Goal: Task Accomplishment & Management: Manage account settings

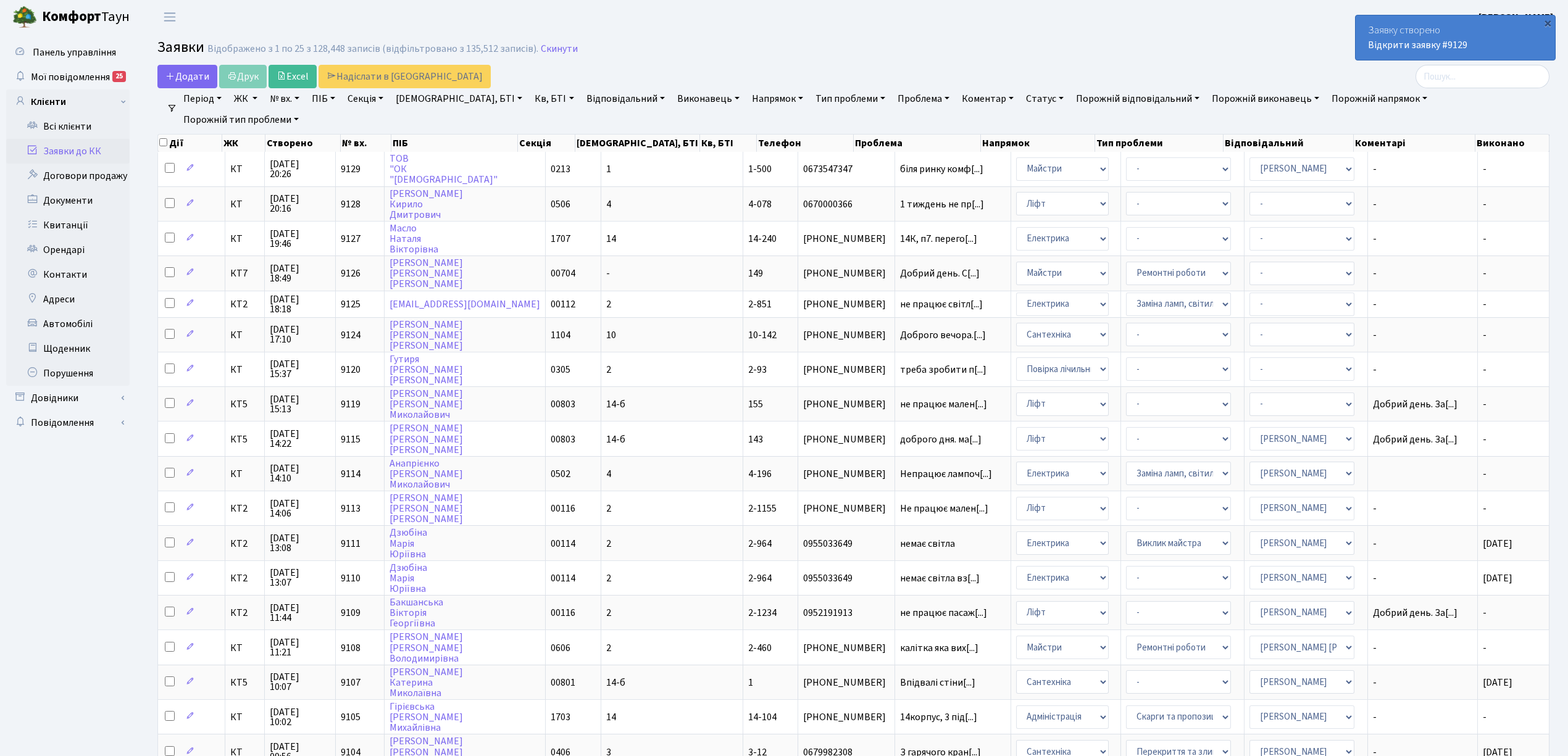
select select "25"
click at [89, 149] on link "Заявки до КК" at bounding box center [67, 151] width 123 height 25
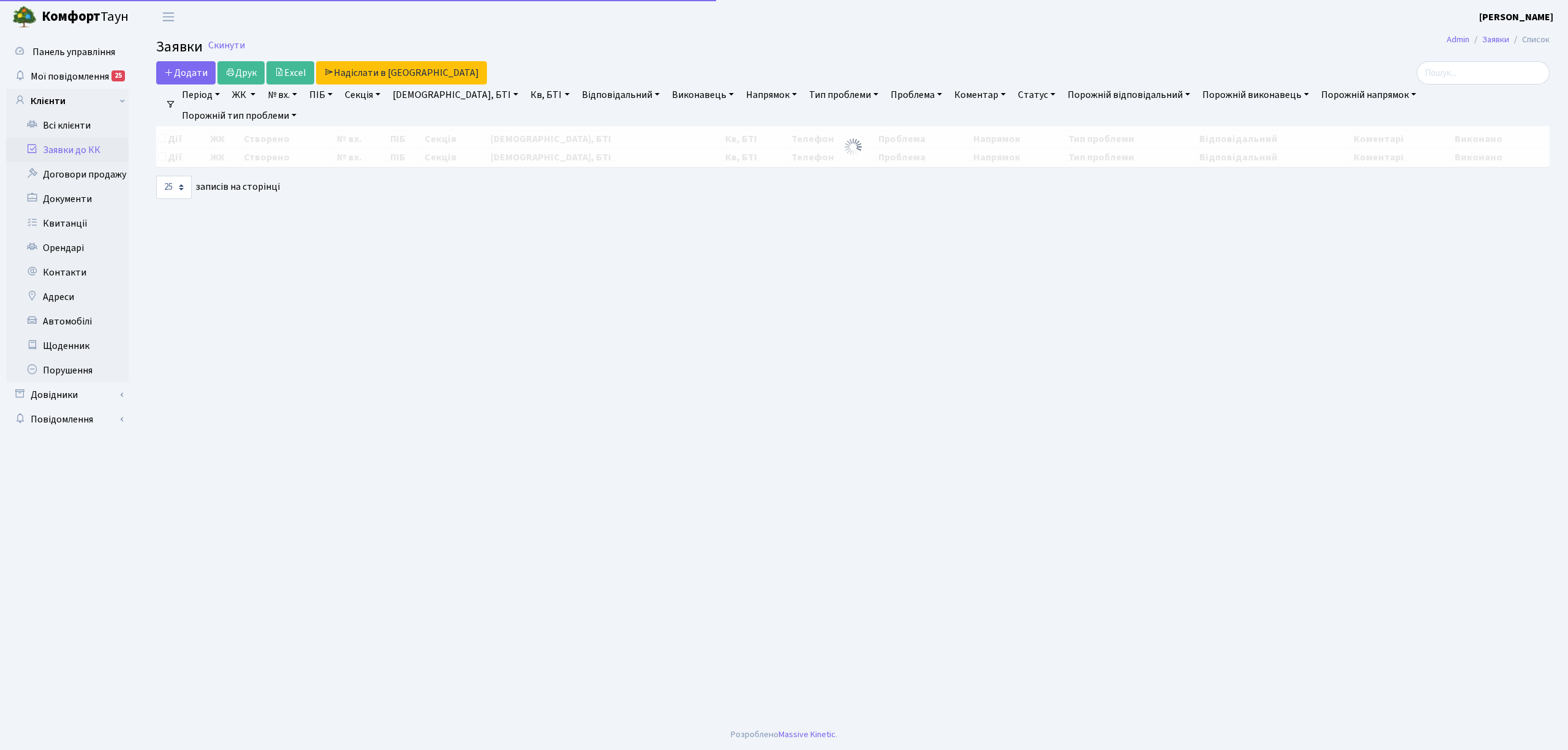
select select "25"
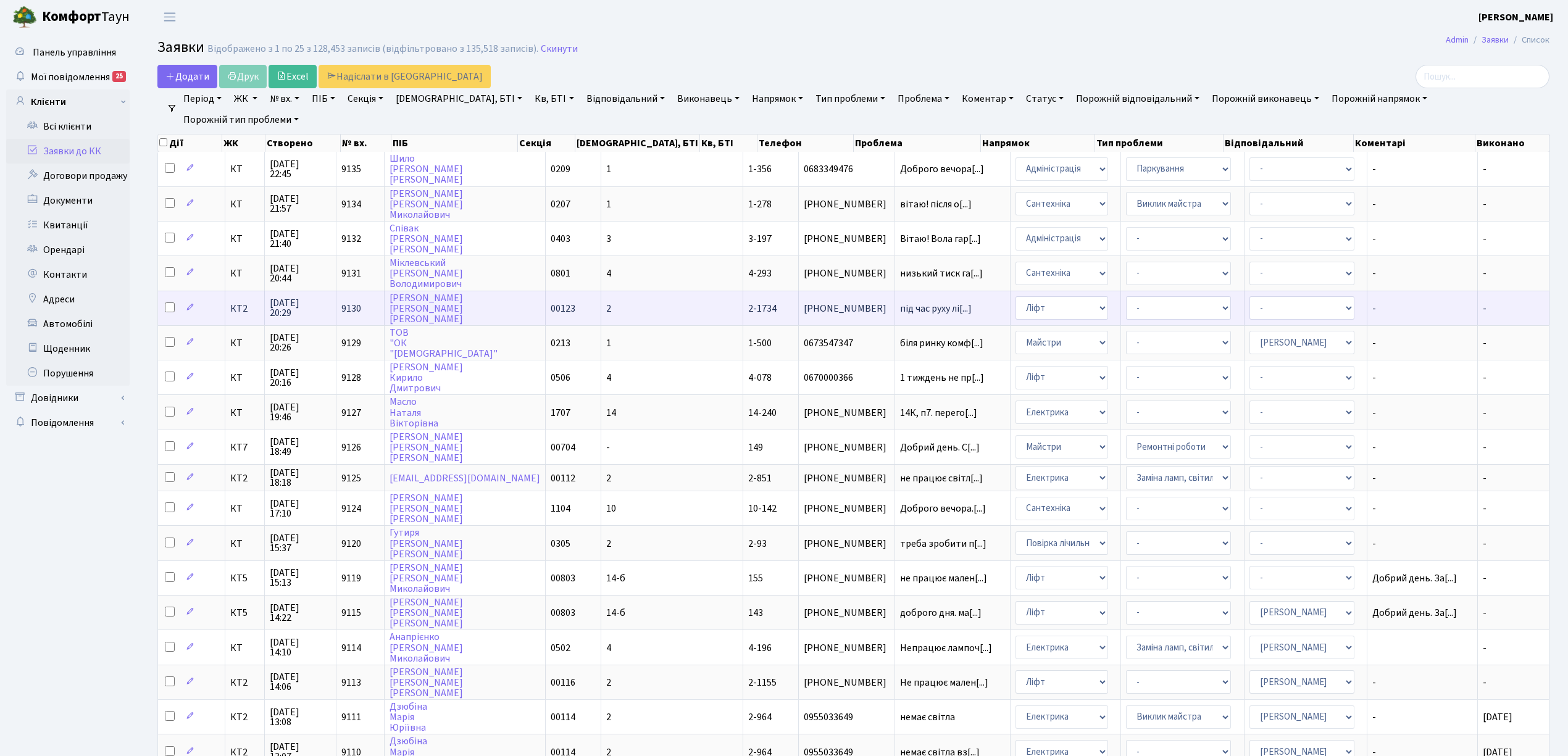
click at [247, 304] on span "КТ2" at bounding box center [245, 309] width 29 height 10
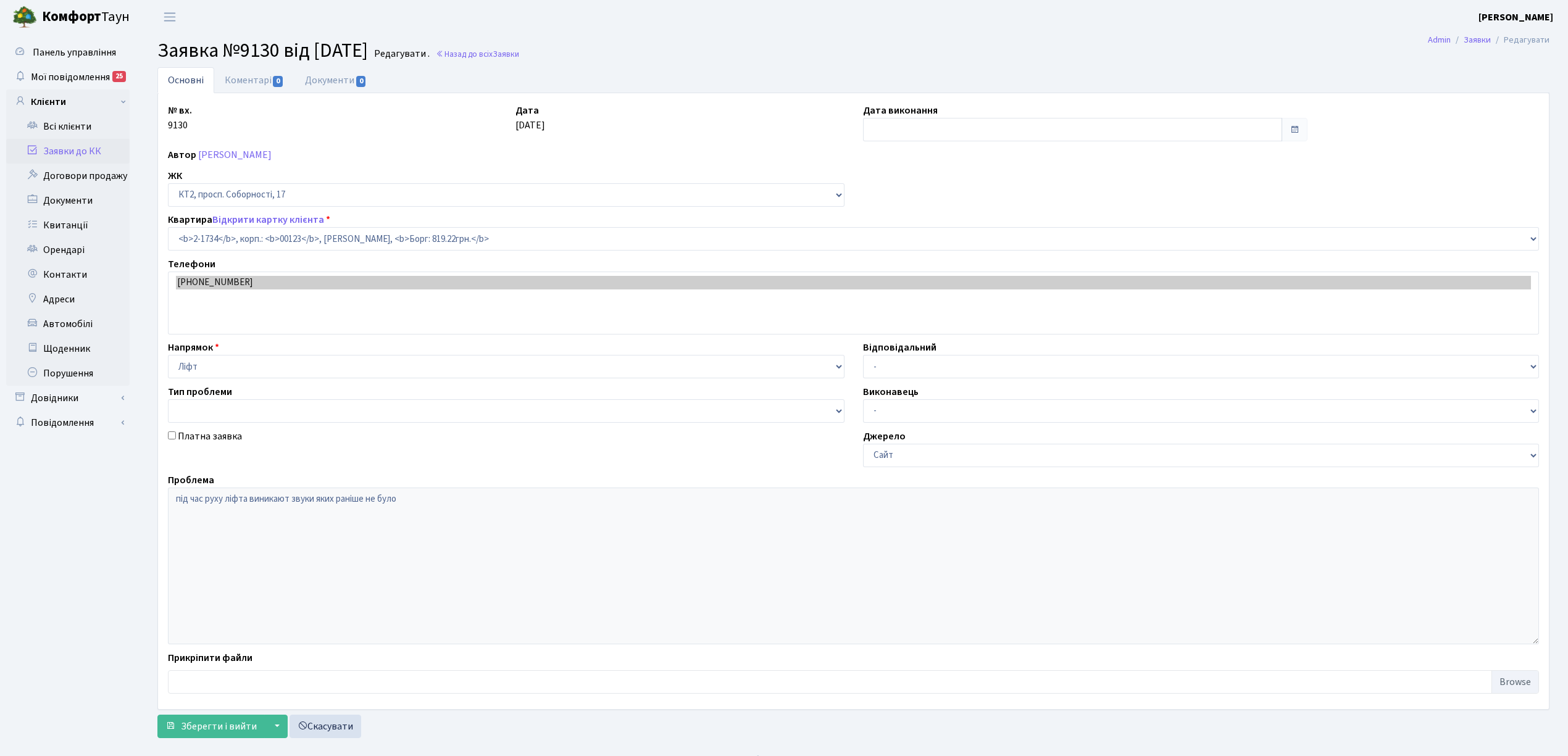
select select "13349"
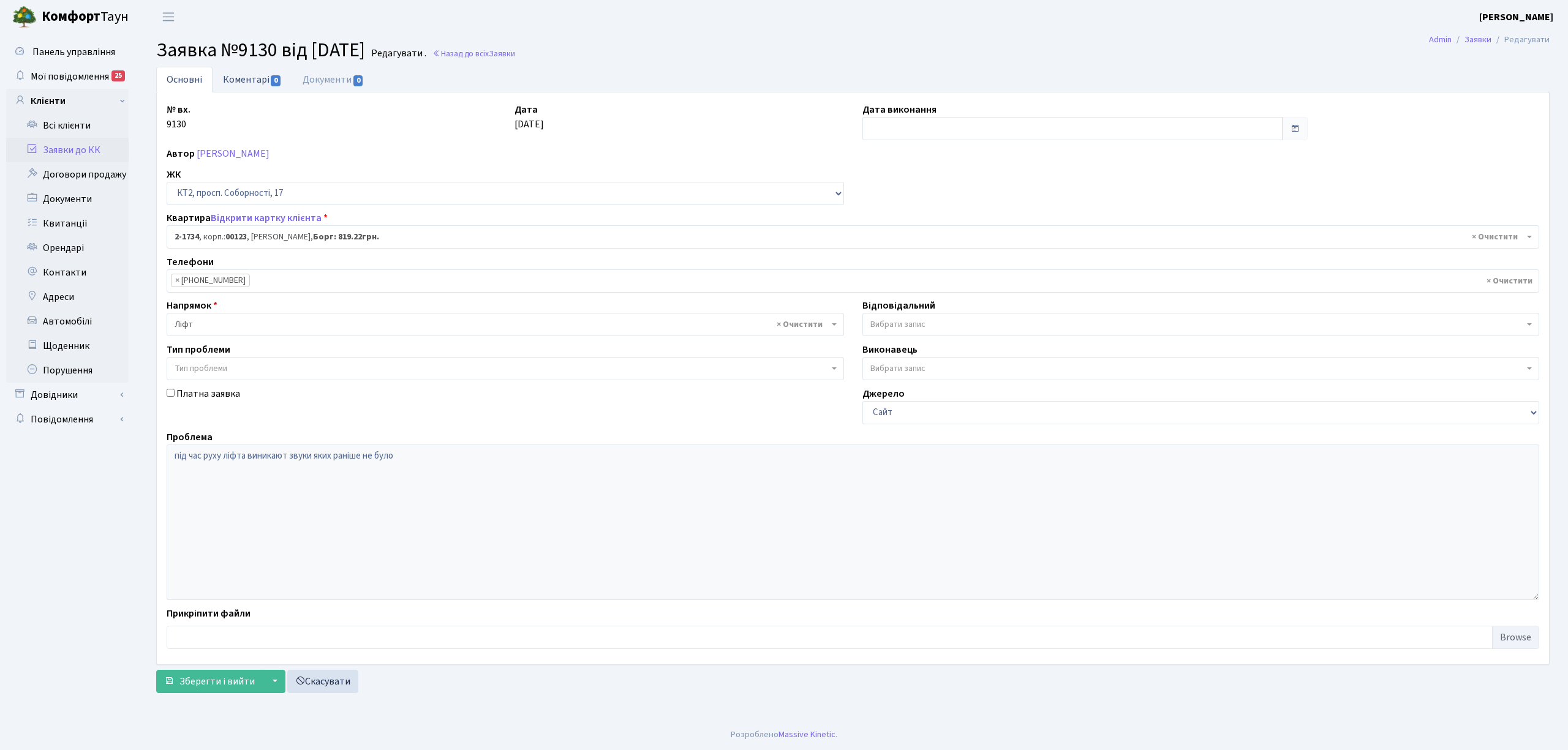
click at [261, 78] on link "Коментарі 0" at bounding box center [252, 79] width 79 height 25
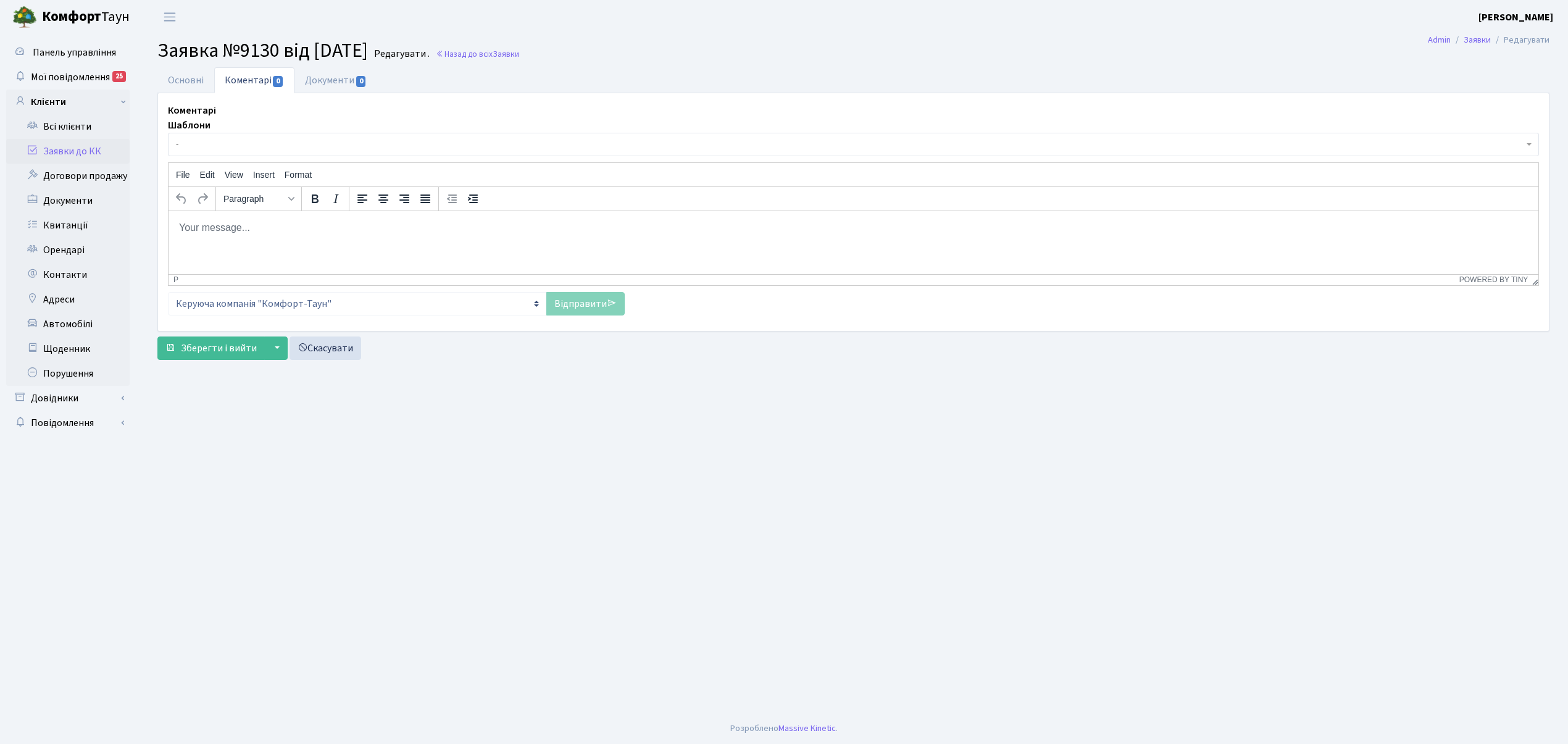
click at [249, 147] on span "-" at bounding box center [849, 145] width 1348 height 13
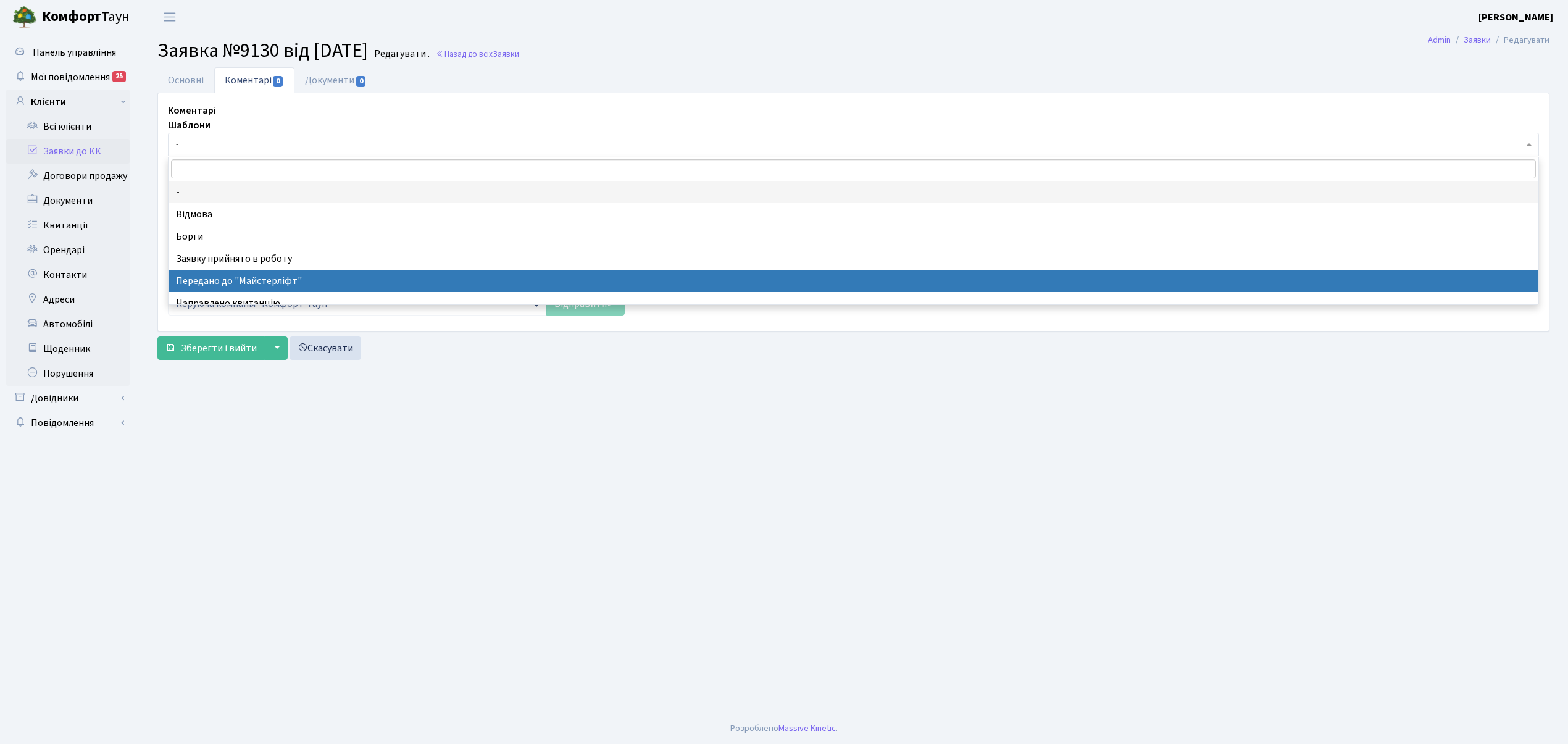
select select "9"
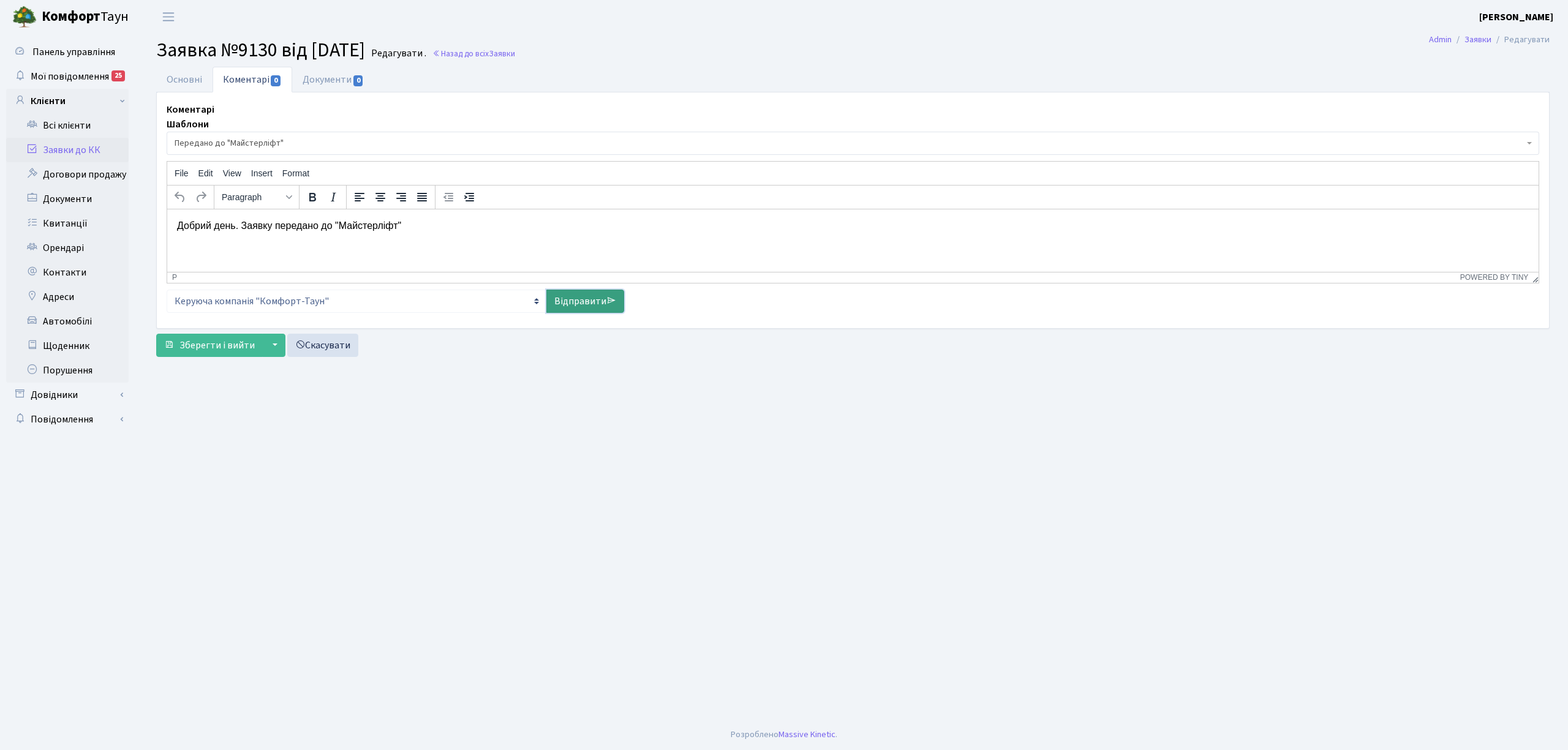
click at [562, 299] on link "Відправити" at bounding box center [585, 301] width 78 height 24
select select
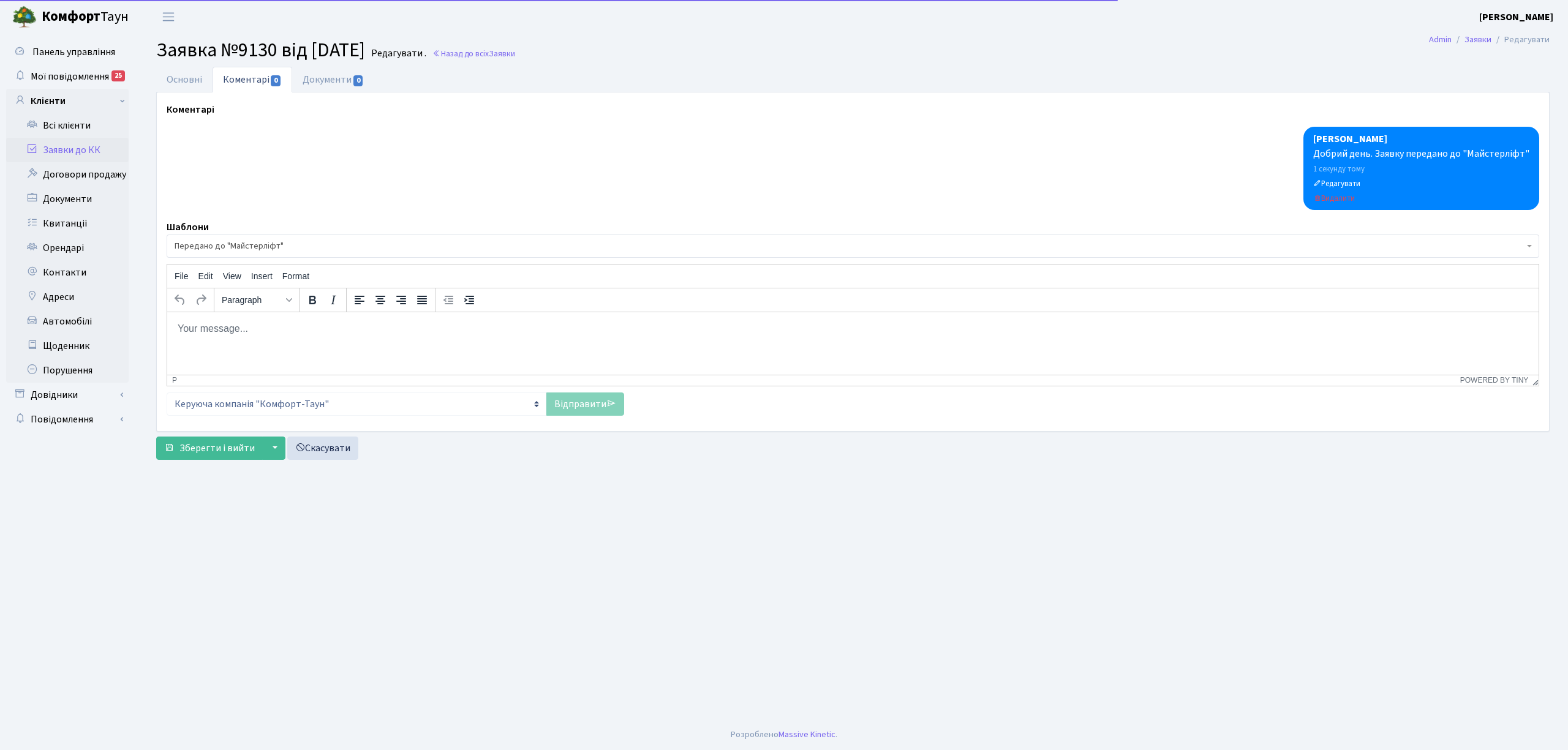
click at [69, 153] on link "Заявки до КК" at bounding box center [67, 149] width 122 height 24
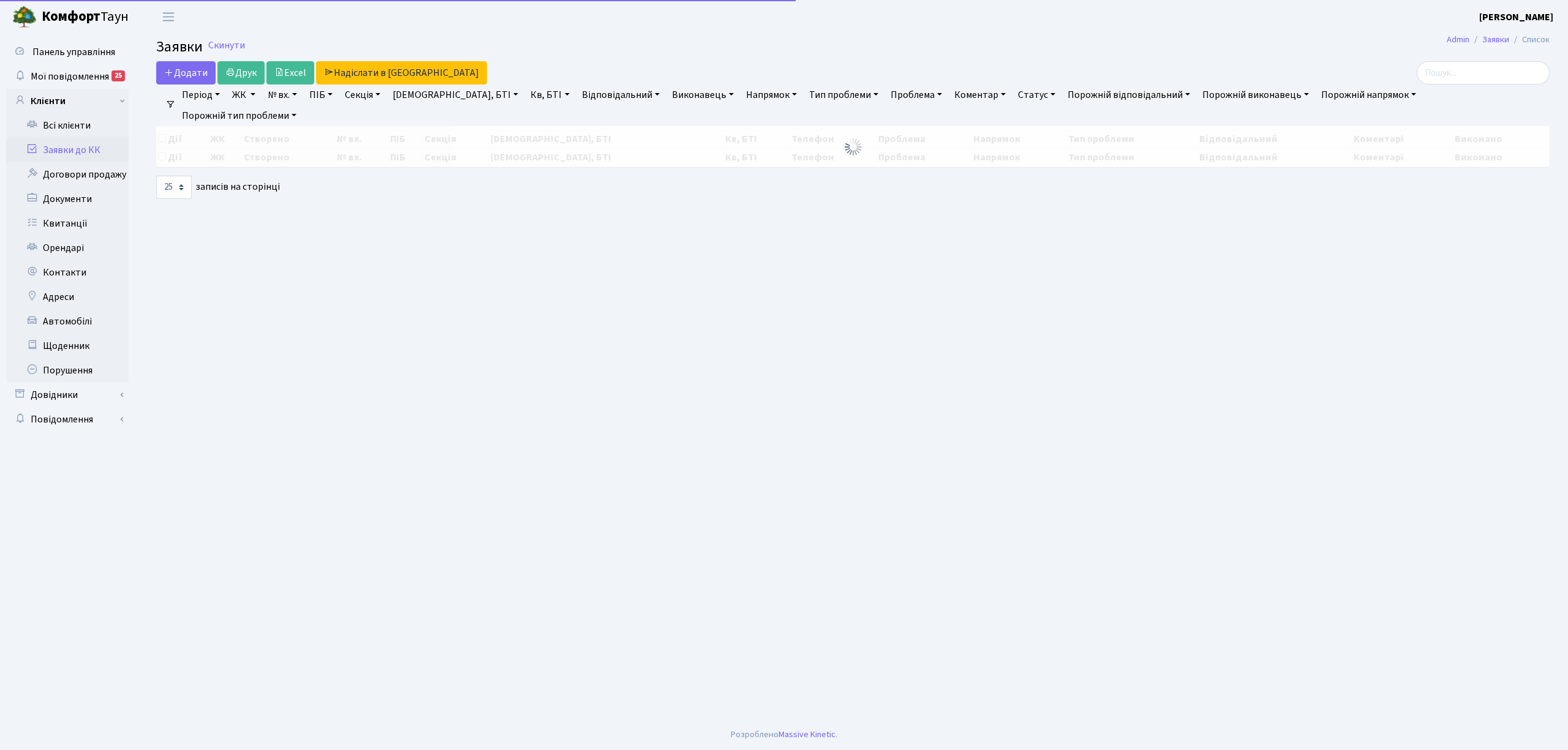
select select "25"
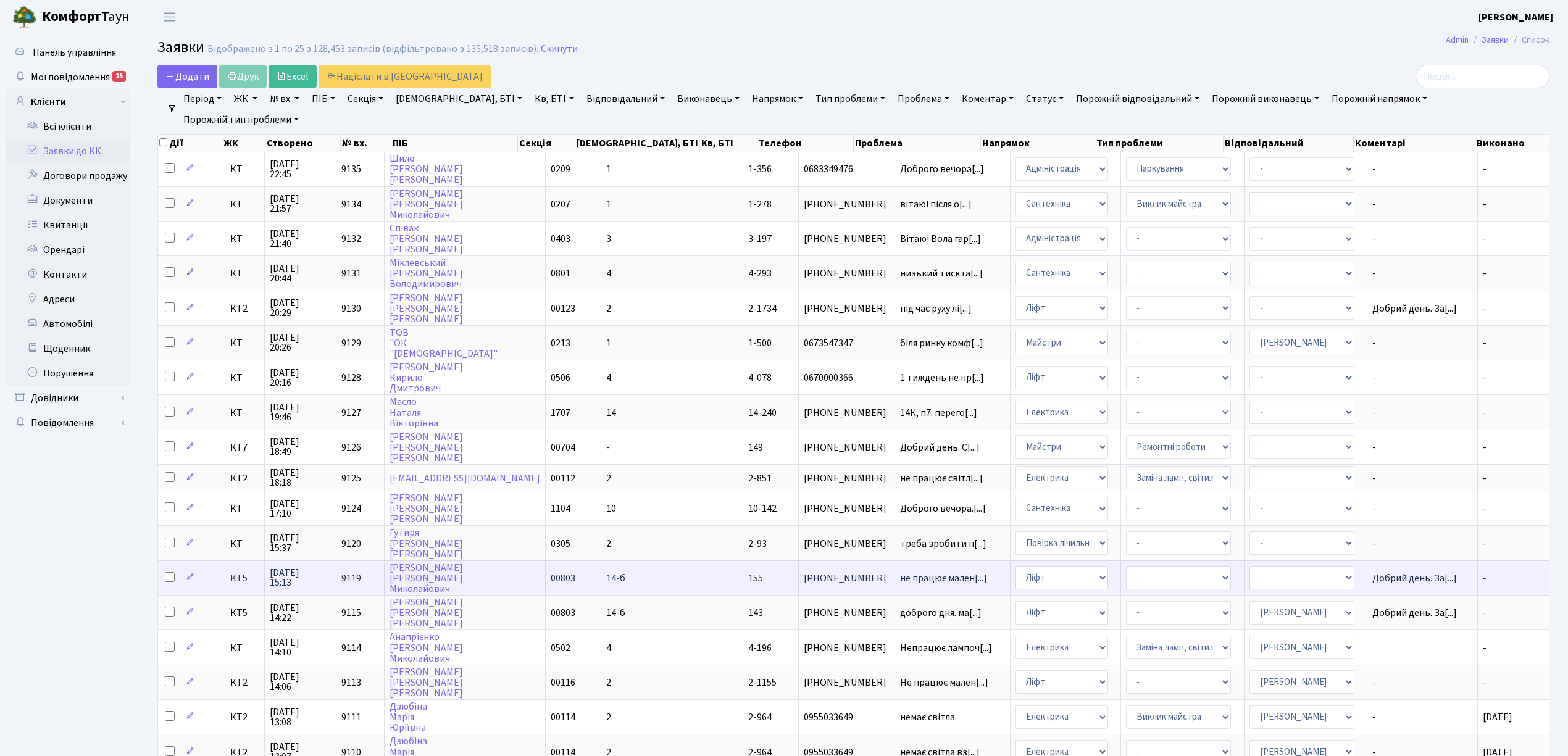
click at [804, 573] on span "[PHONE_NUMBER]" at bounding box center [846, 578] width 86 height 10
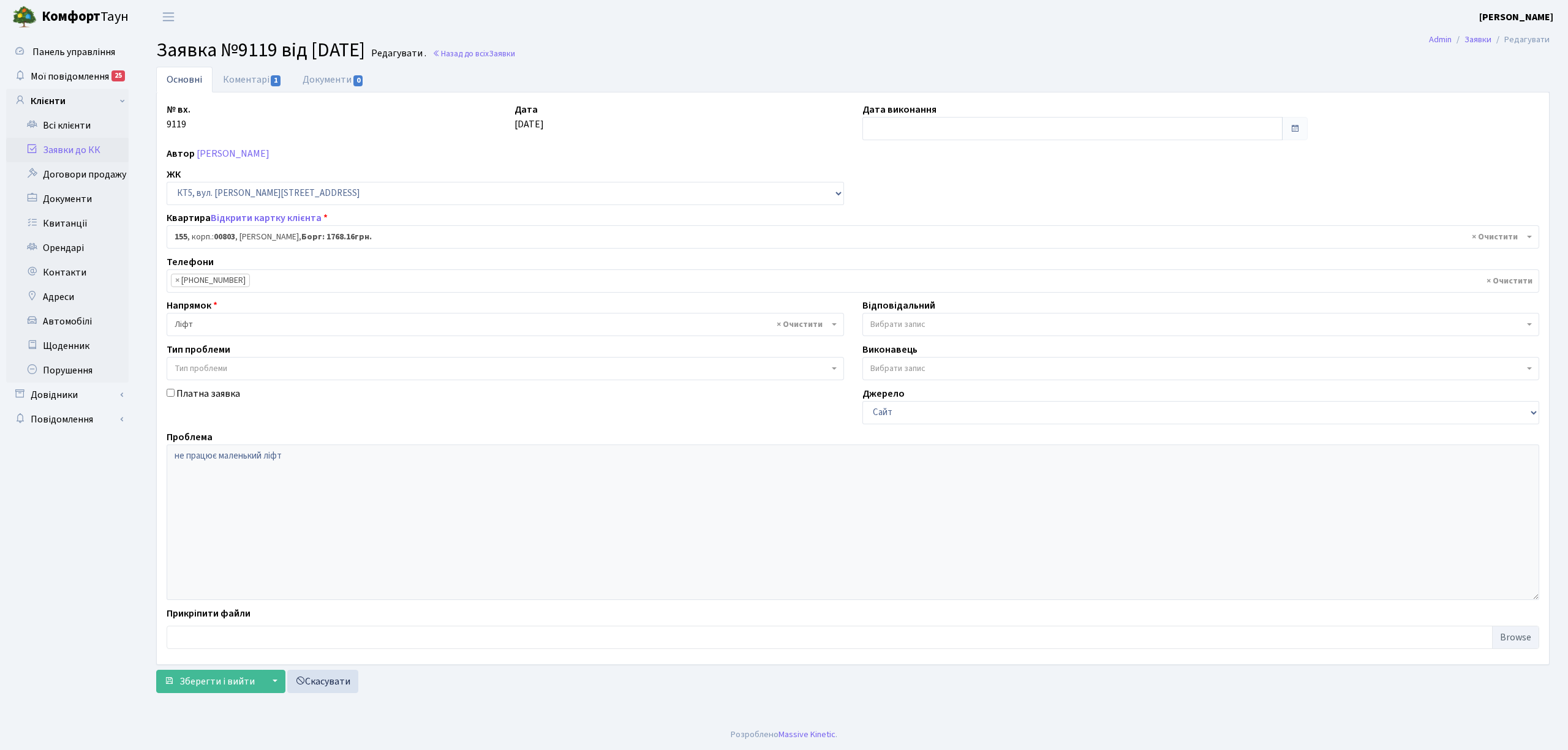
select select "17685"
click at [86, 151] on link "Заявки до КК" at bounding box center [67, 149] width 122 height 24
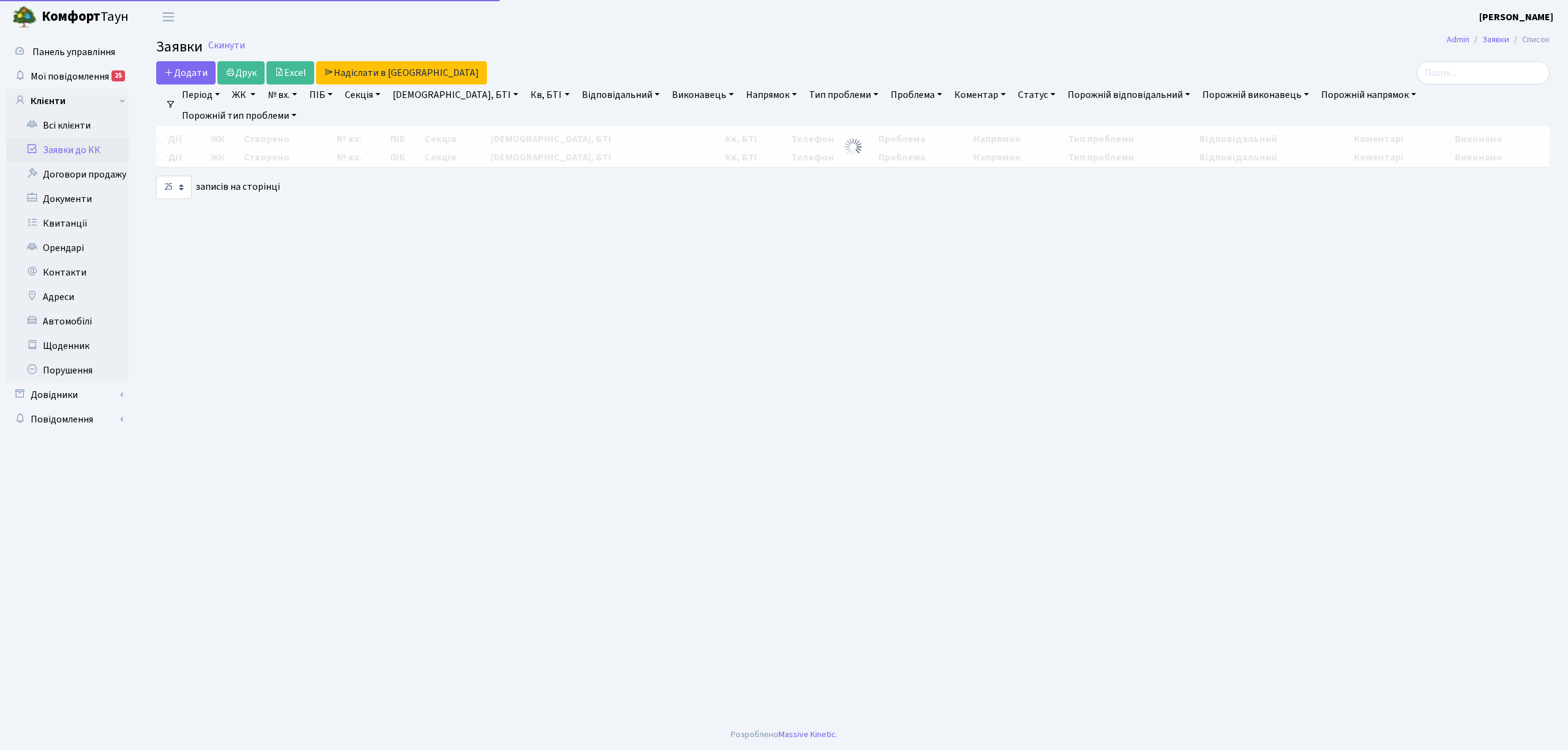
select select "25"
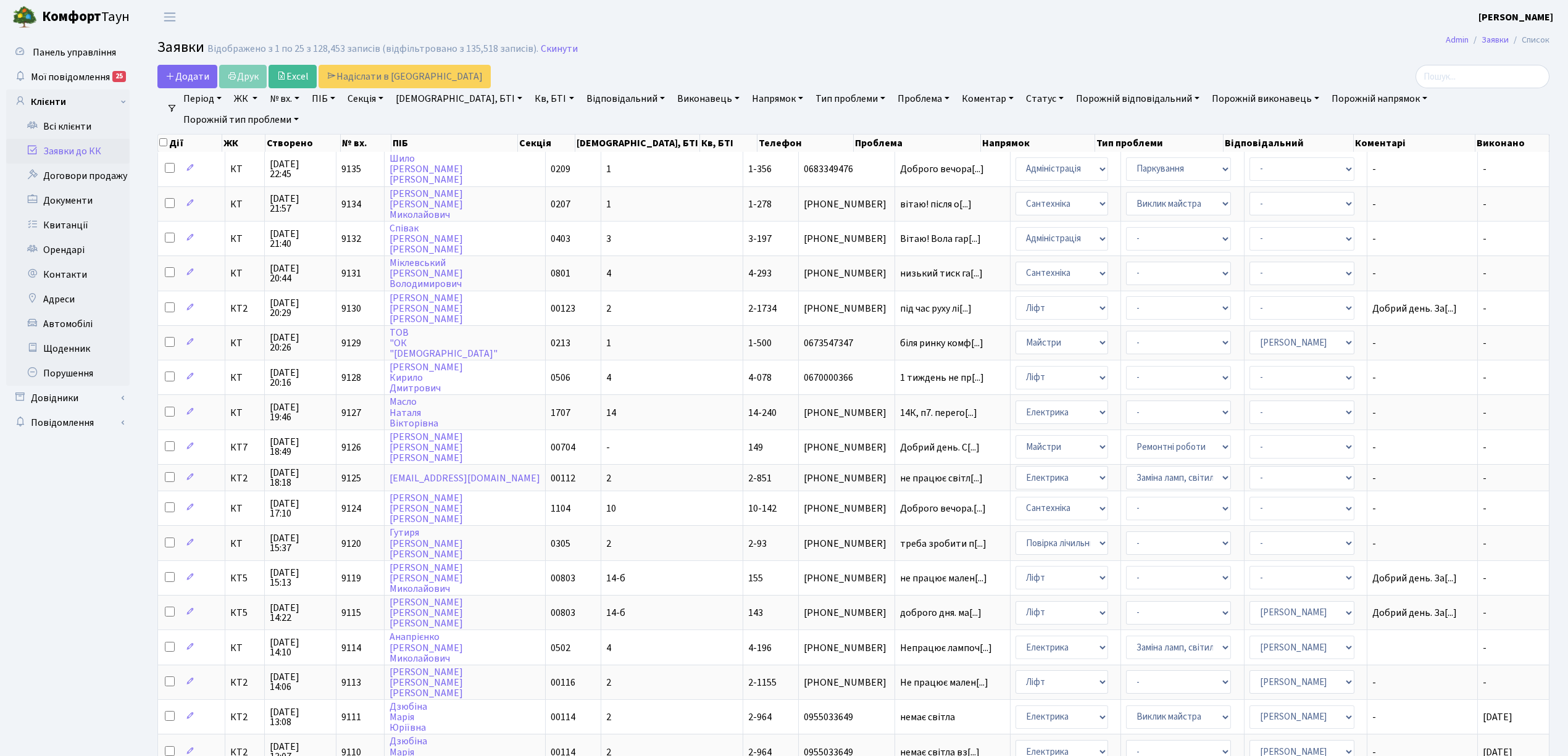
click at [687, 88] on div "Додати Друк Excel Надіслати в [GEOGRAPHIC_DATA]" at bounding box center [618, 77] width 922 height 24
click at [747, 102] on link "Напрямок" at bounding box center [777, 99] width 61 height 21
click at [749, 179] on li "Ліфт" at bounding box center [823, 184] width 149 height 21
